Goal: Check status

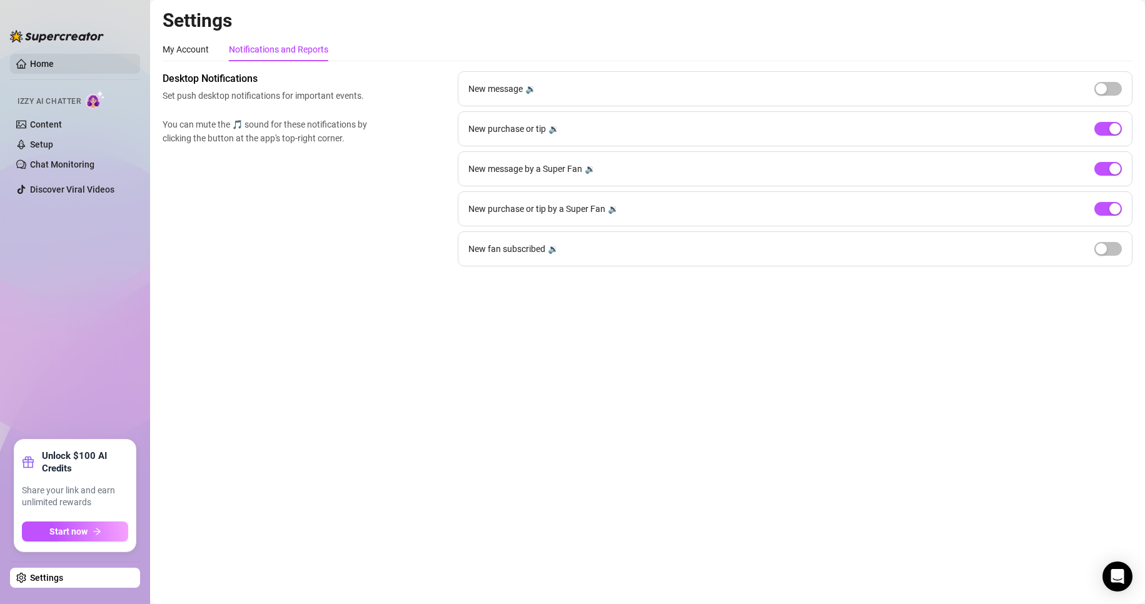
click at [54, 61] on link "Home" at bounding box center [42, 64] width 24 height 10
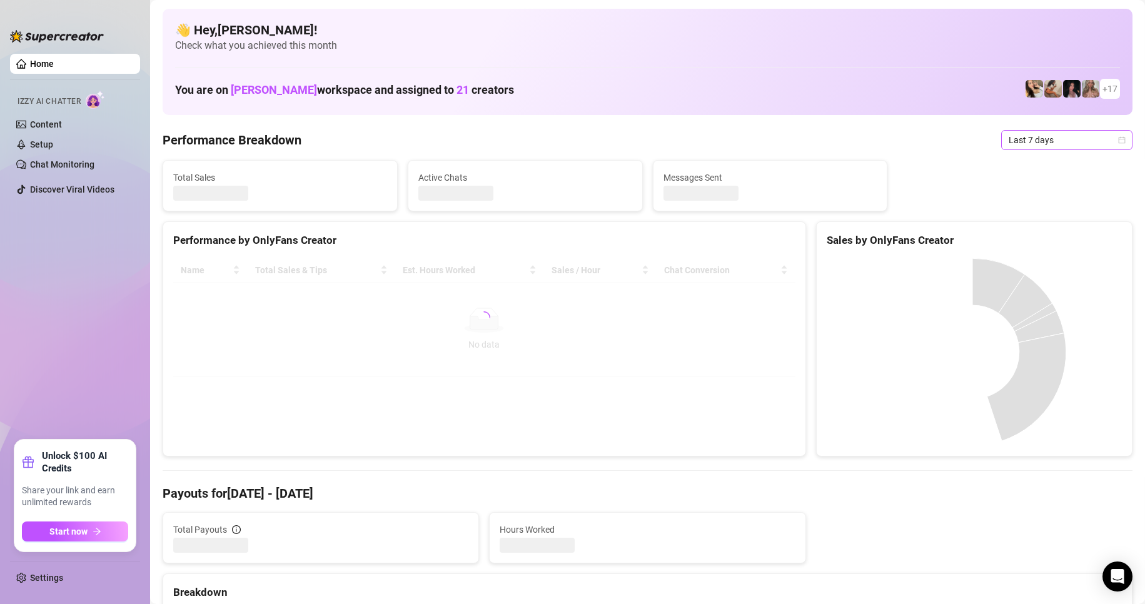
click at [1036, 138] on span "Last 7 days" at bounding box center [1067, 140] width 116 height 19
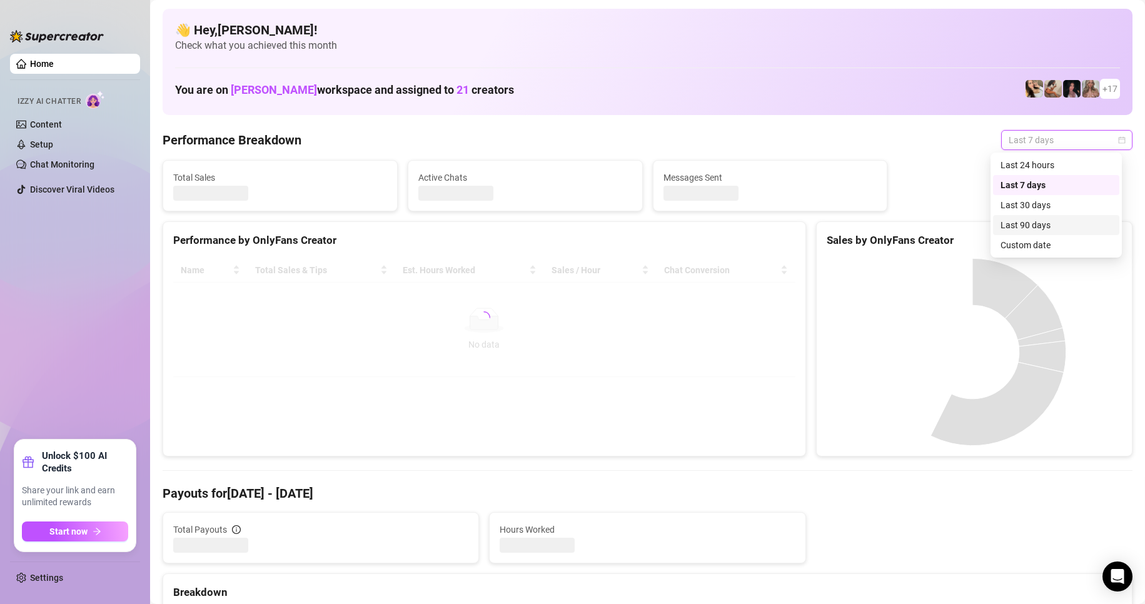
click at [1031, 245] on div "Custom date" at bounding box center [1056, 245] width 111 height 14
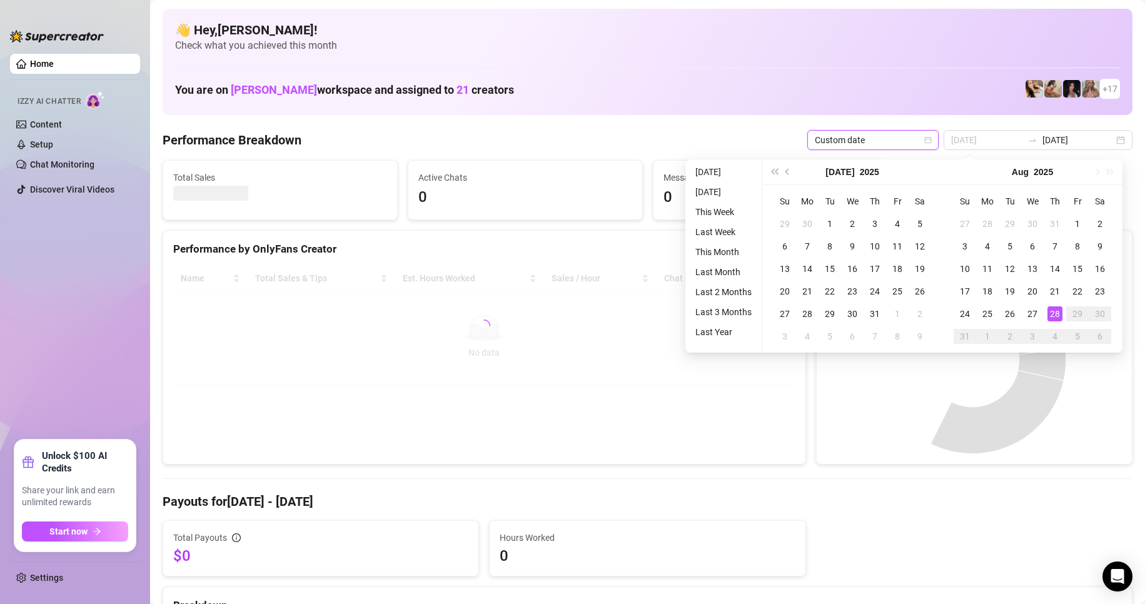
click at [1063, 316] on td "28" at bounding box center [1055, 314] width 23 height 23
click at [1062, 316] on div "28" at bounding box center [1055, 313] width 15 height 15
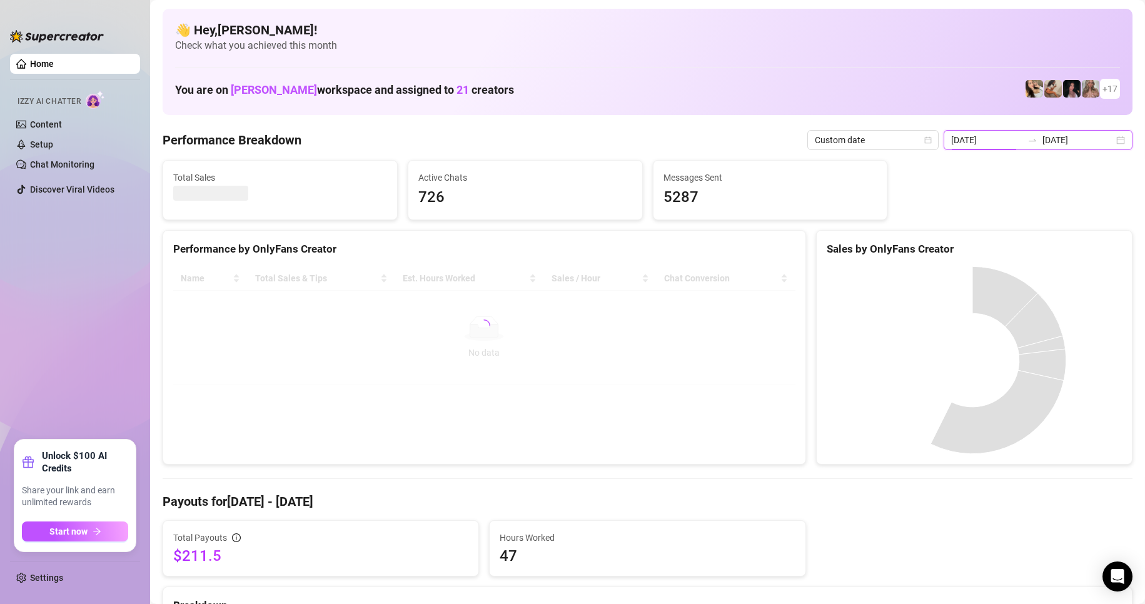
click at [1002, 139] on input "[DATE]" at bounding box center [986, 140] width 71 height 14
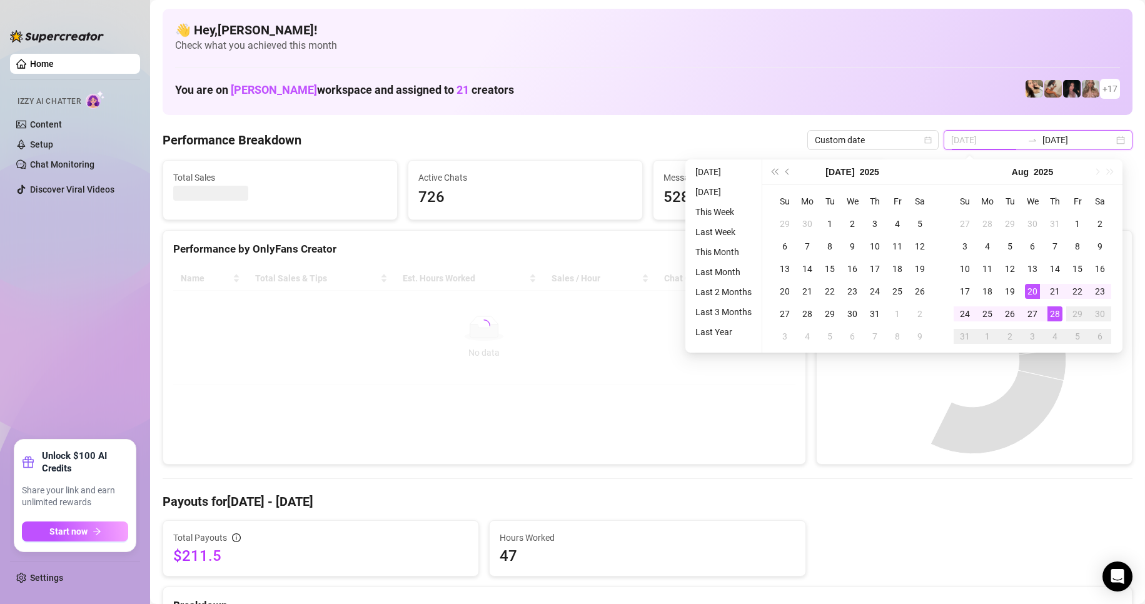
type input "[DATE]"
click at [1057, 315] on div "28" at bounding box center [1055, 313] width 15 height 15
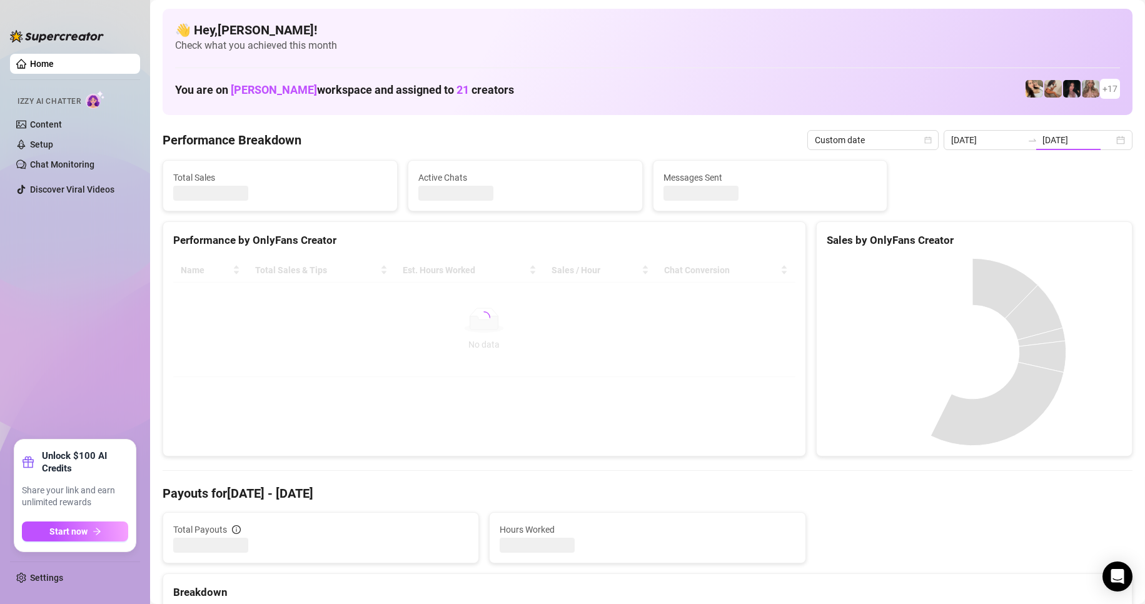
type input "[DATE]"
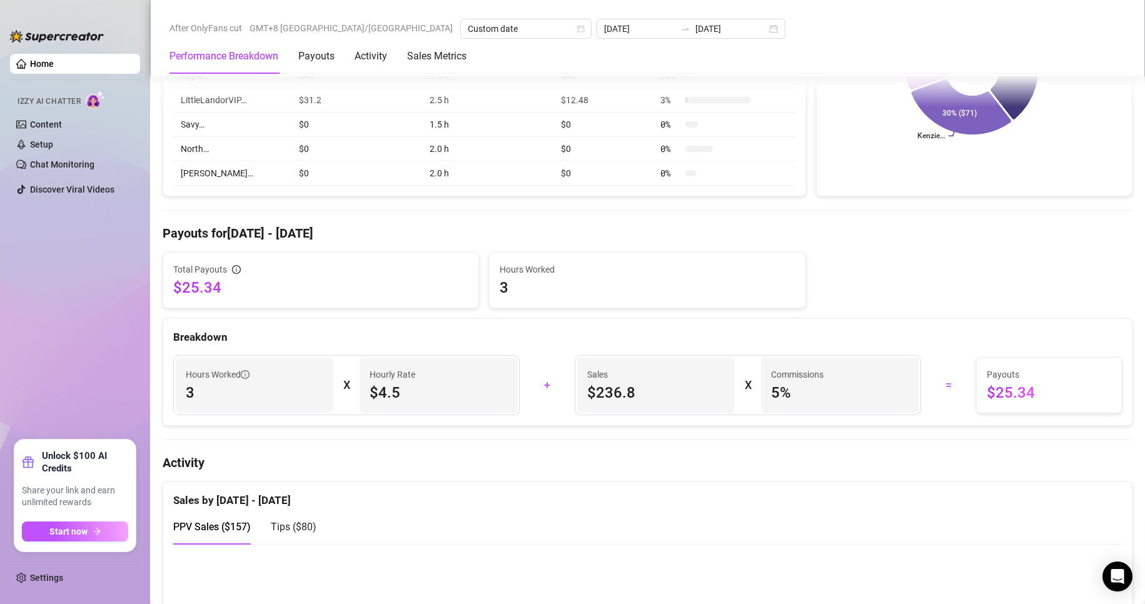
scroll to position [375, 0]
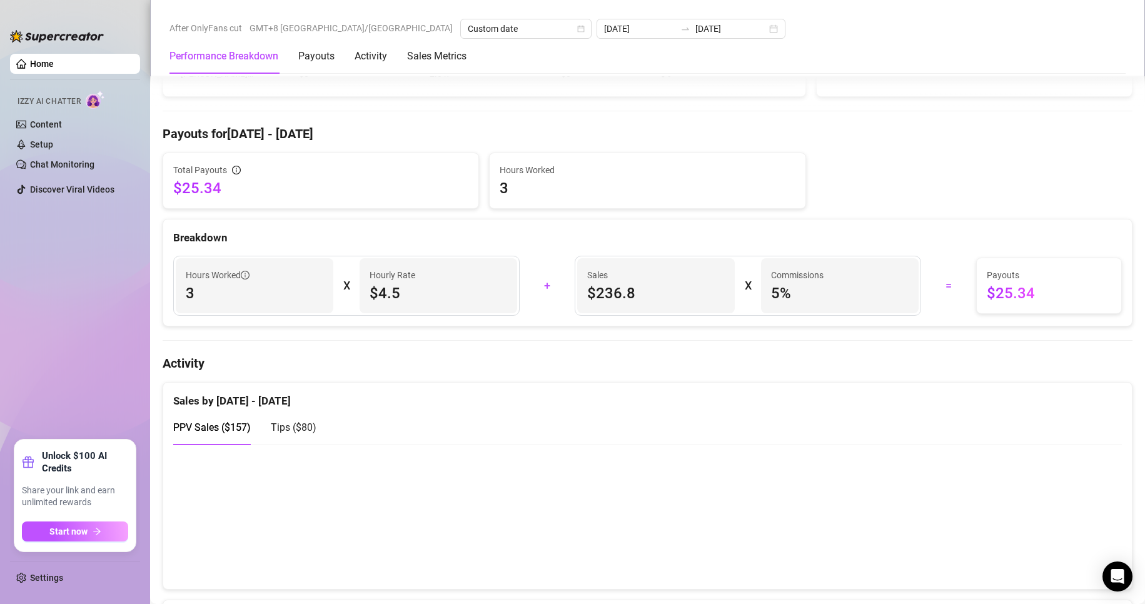
click at [305, 428] on span "Tips ( $80 )" at bounding box center [294, 428] width 46 height 12
